Goal: Information Seeking & Learning: Learn about a topic

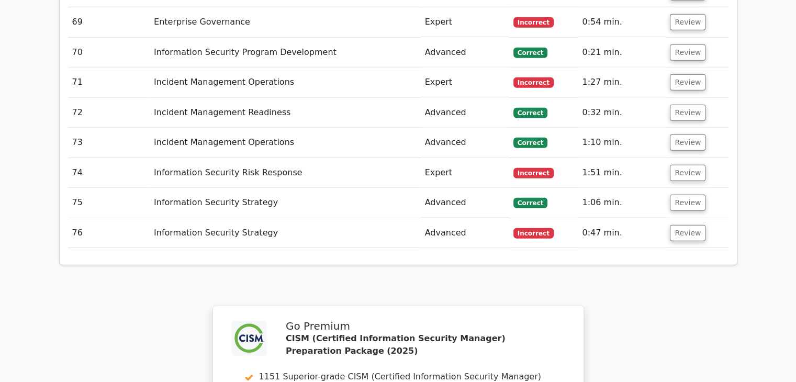
scroll to position [3297, 0]
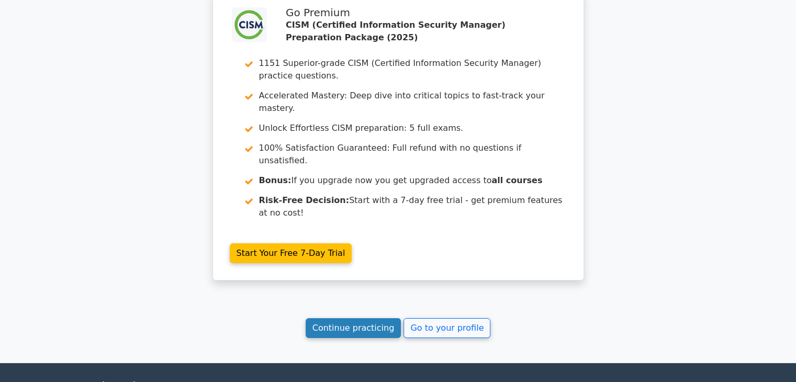
click at [359, 318] on link "Continue practicing" at bounding box center [354, 328] width 96 height 20
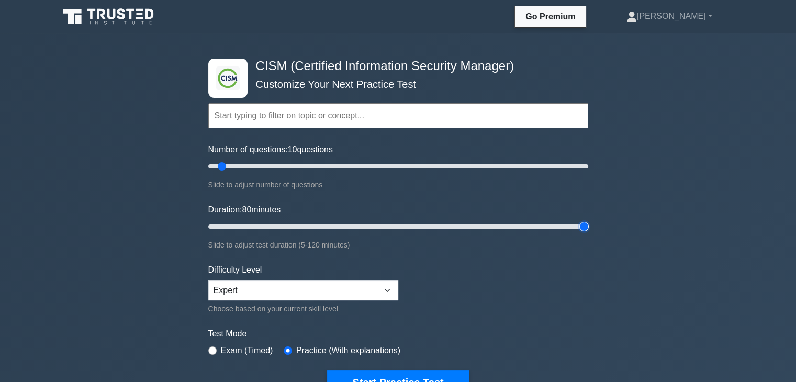
drag, startPoint x: 230, startPoint y: 227, endPoint x: 780, endPoint y: 219, distance: 550.1
type input "120"
click at [588, 220] on input "Duration: 80 minutes" at bounding box center [398, 226] width 380 height 13
click at [308, 164] on input "Number of questions: 10 questions" at bounding box center [398, 166] width 380 height 13
drag, startPoint x: 308, startPoint y: 164, endPoint x: 266, endPoint y: 167, distance: 41.4
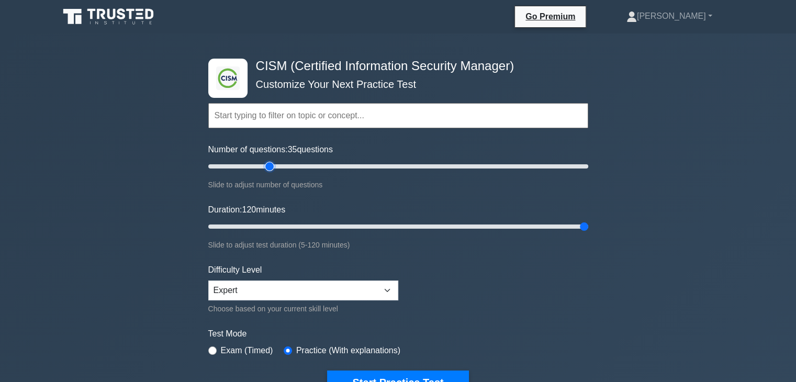
type input "35"
click at [266, 167] on input "Number of questions: 35 questions" at bounding box center [398, 166] width 380 height 13
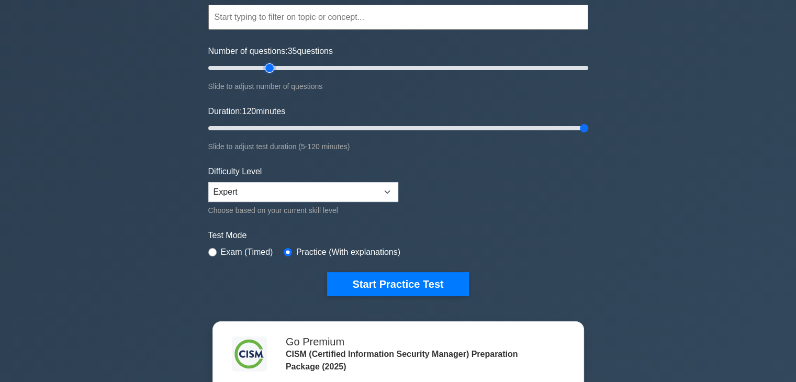
scroll to position [105, 0]
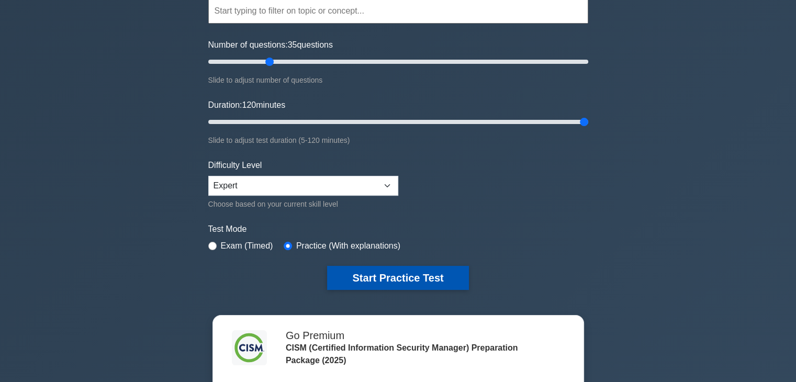
click at [411, 282] on button "Start Practice Test" at bounding box center [397, 278] width 141 height 24
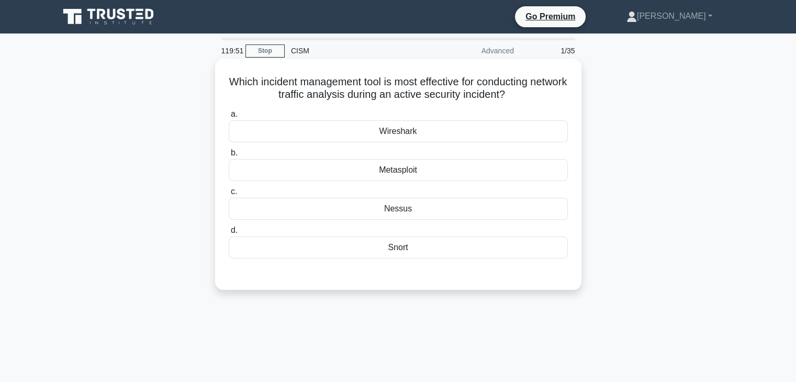
click at [453, 130] on div "Wireshark" at bounding box center [398, 131] width 339 height 22
click at [229, 118] on input "a. Wireshark" at bounding box center [229, 114] width 0 height 7
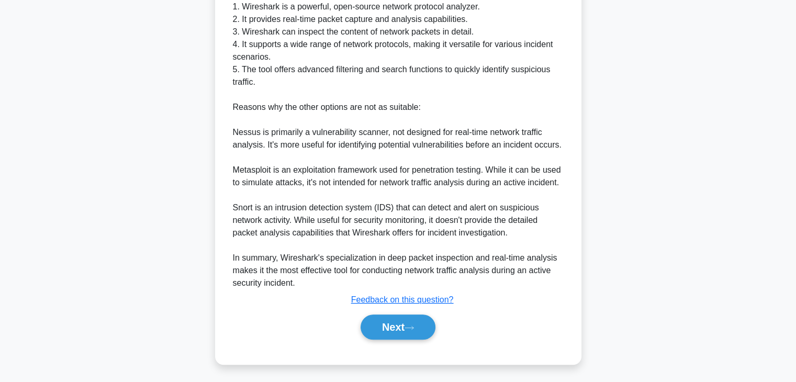
scroll to position [338, 0]
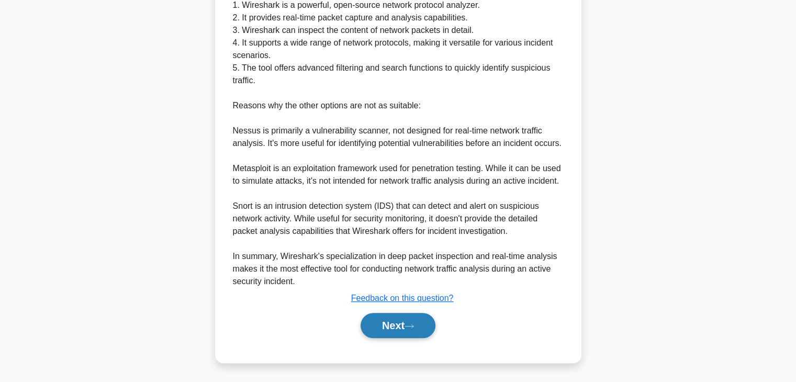
click at [387, 325] on button "Next" at bounding box center [398, 325] width 75 height 25
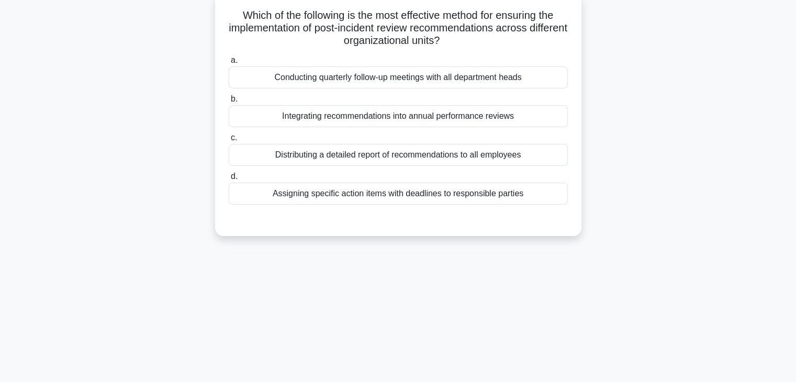
scroll to position [0, 0]
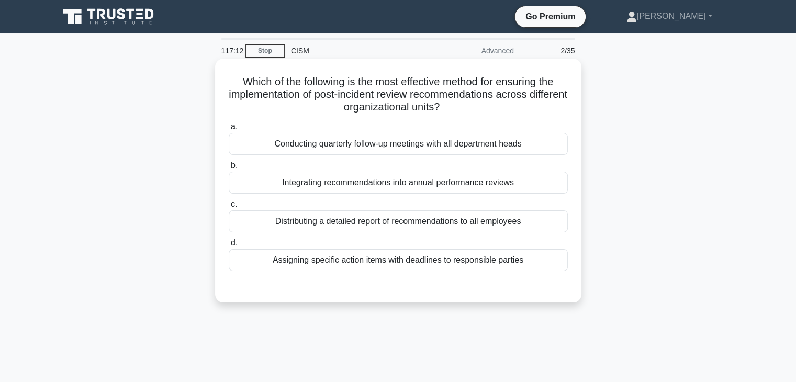
click at [442, 264] on div "Assigning specific action items with deadlines to responsible parties" at bounding box center [398, 260] width 339 height 22
click at [229, 247] on input "d. Assigning specific action items with deadlines to responsible parties" at bounding box center [229, 243] width 0 height 7
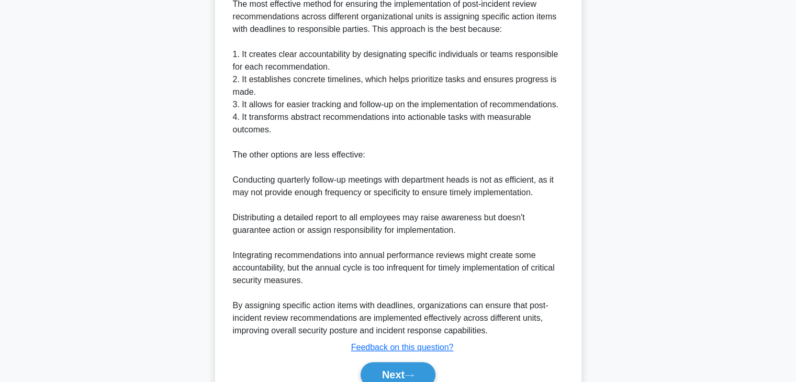
scroll to position [363, 0]
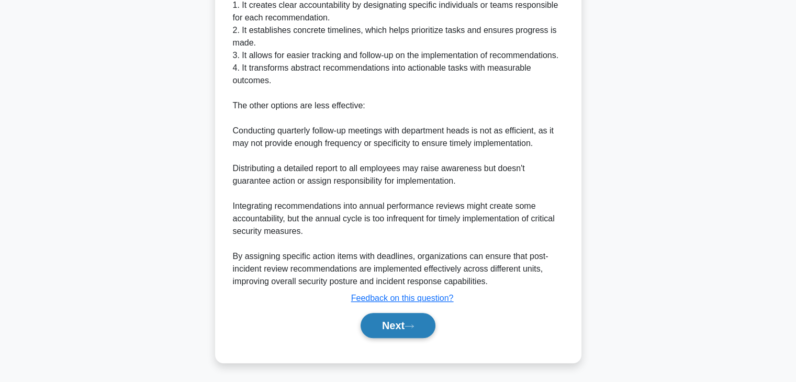
click at [396, 333] on button "Next" at bounding box center [398, 325] width 75 height 25
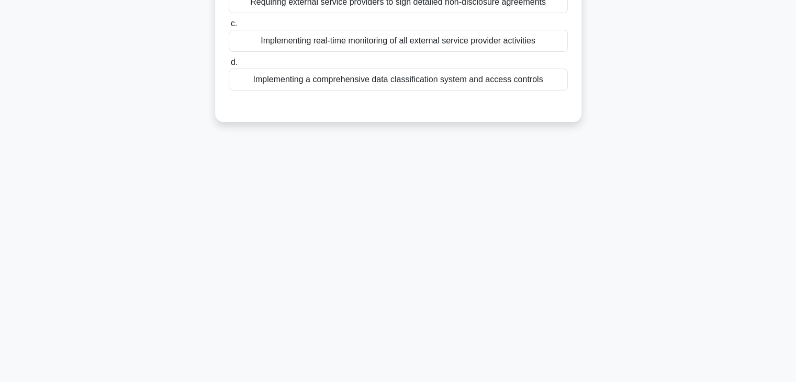
scroll to position [0, 0]
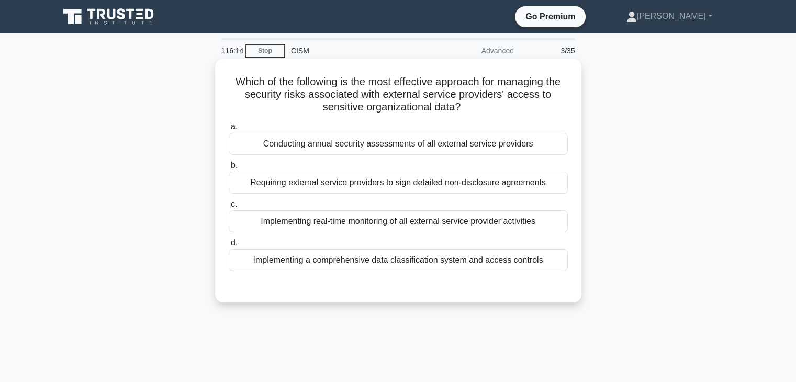
click at [408, 261] on div "Implementing a comprehensive data classification system and access controls" at bounding box center [398, 260] width 339 height 22
click at [229, 247] on input "d. Implementing a comprehensive data classification system and access controls" at bounding box center [229, 243] width 0 height 7
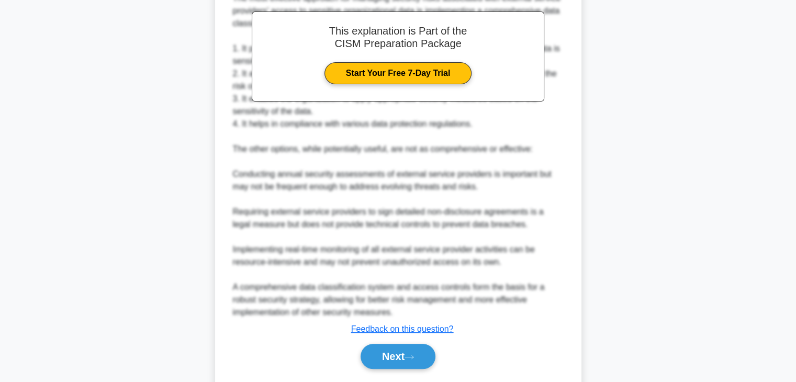
scroll to position [351, 0]
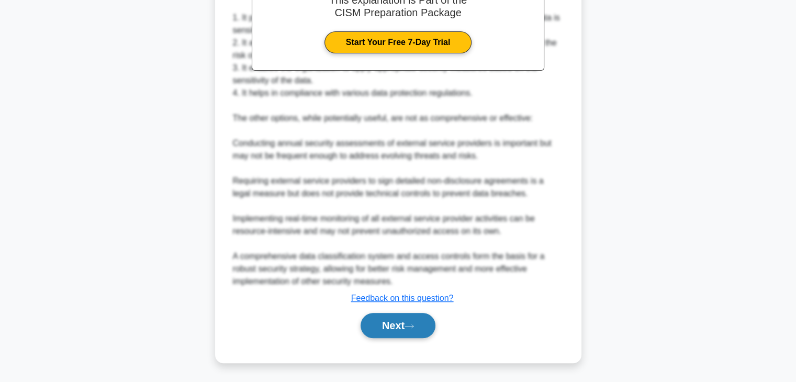
click at [391, 325] on button "Next" at bounding box center [398, 325] width 75 height 25
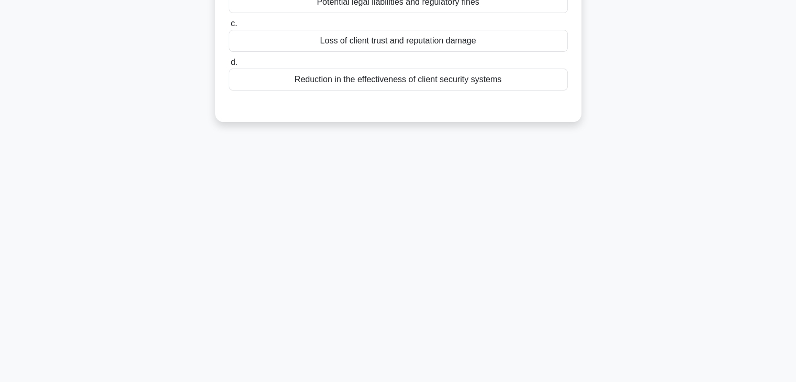
scroll to position [0, 0]
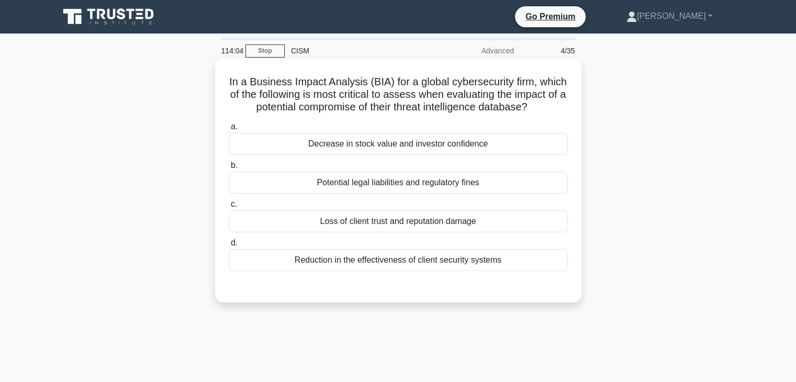
click at [461, 232] on div "Loss of client trust and reputation damage" at bounding box center [398, 221] width 339 height 22
click at [229, 208] on input "c. Loss of client trust and reputation damage" at bounding box center [229, 204] width 0 height 7
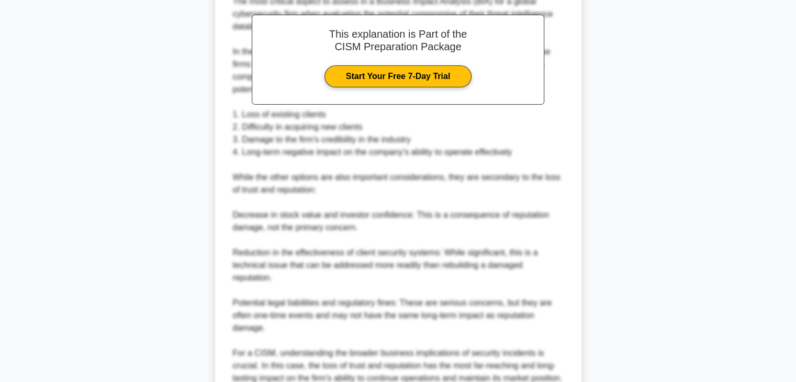
scroll to position [439, 0]
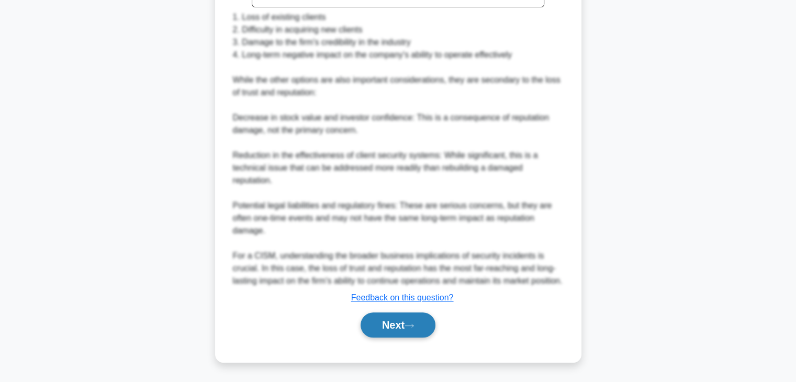
click at [384, 319] on button "Next" at bounding box center [398, 324] width 75 height 25
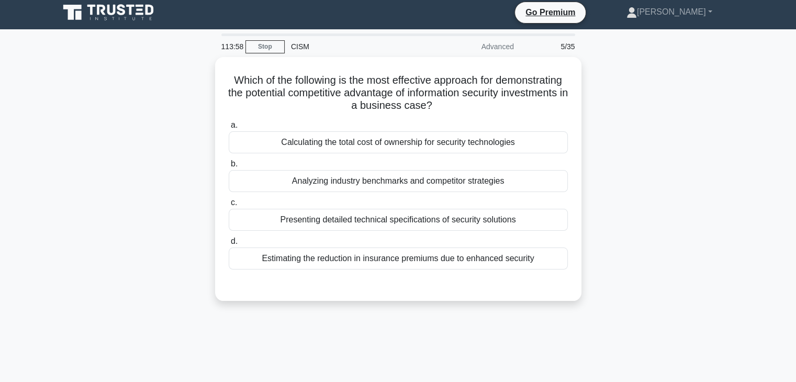
scroll to position [0, 0]
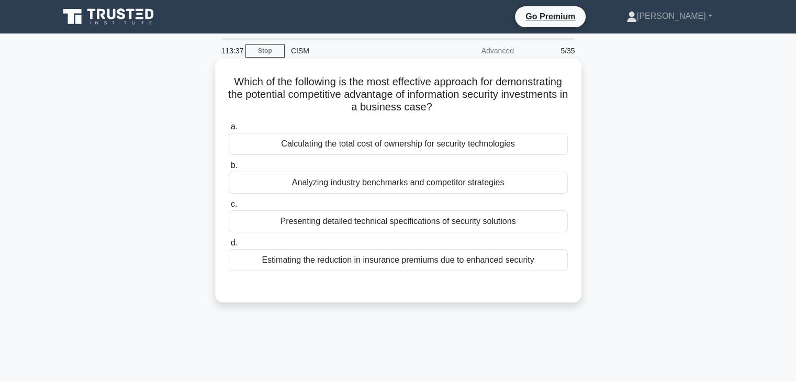
click at [456, 265] on div "Estimating the reduction in insurance premiums due to enhanced security" at bounding box center [398, 260] width 339 height 22
click at [229, 247] on input "d. Estimating the reduction in insurance premiums due to enhanced security" at bounding box center [229, 243] width 0 height 7
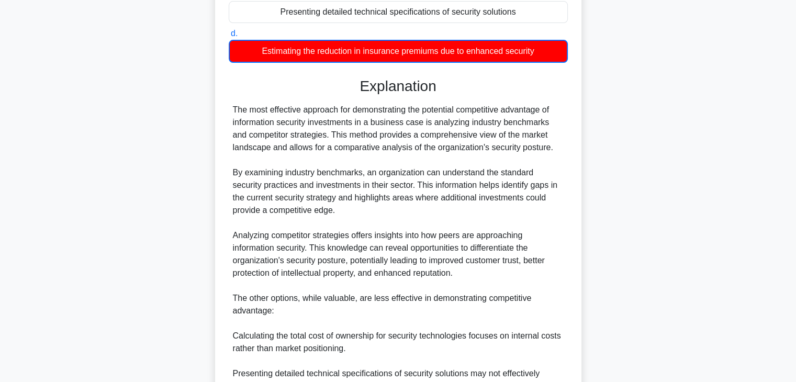
scroll to position [364, 0]
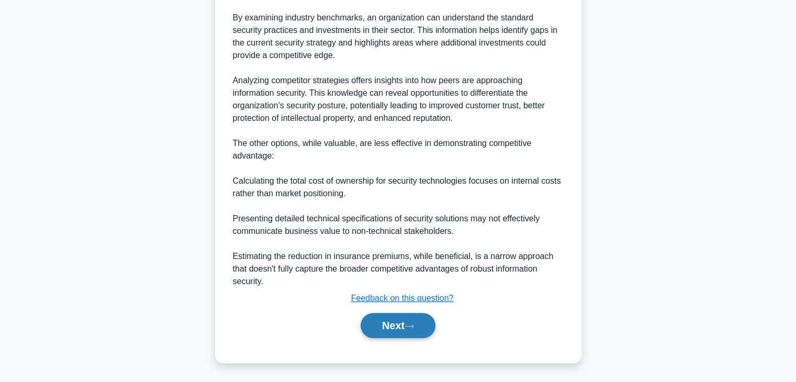
click at [419, 321] on button "Next" at bounding box center [398, 325] width 75 height 25
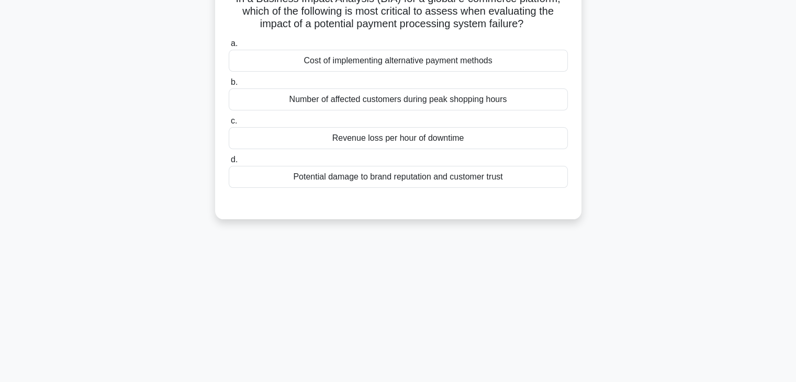
scroll to position [0, 0]
